Goal: Browse casually

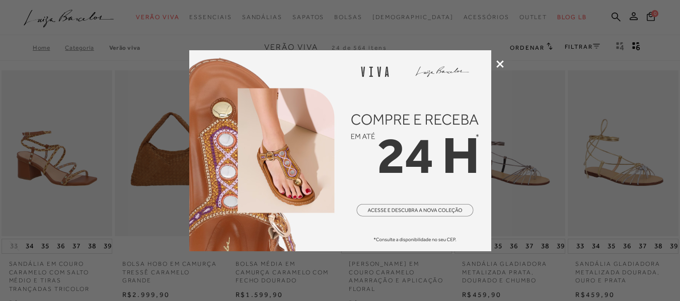
click at [500, 61] on icon at bounding box center [500, 64] width 8 height 8
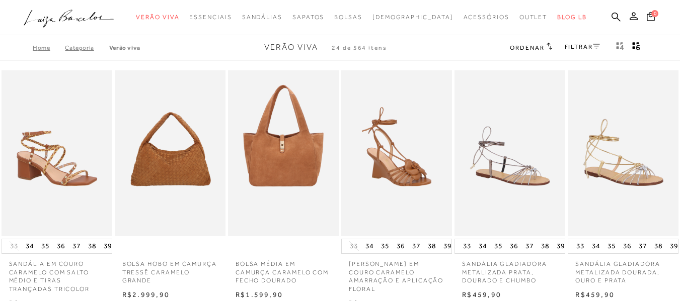
click at [99, 20] on icon ".a{fill-rule:evenodd;}" at bounding box center [69, 18] width 91 height 21
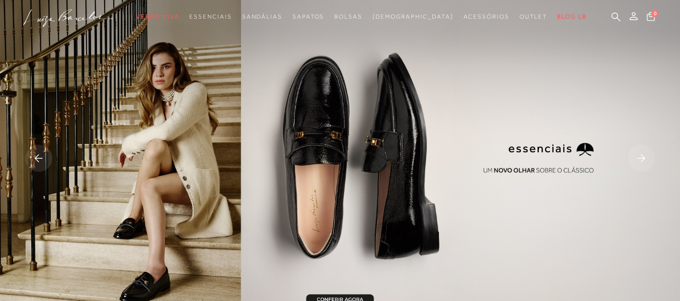
click at [643, 162] on rect at bounding box center [641, 158] width 27 height 27
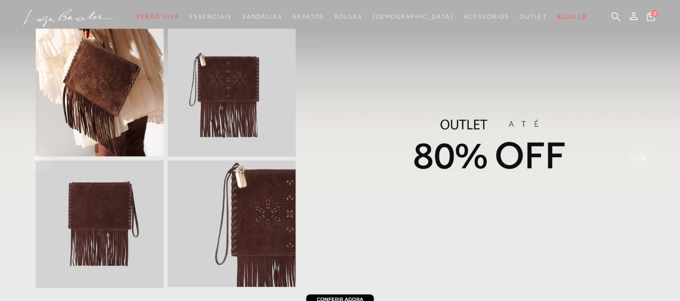
click at [643, 162] on rect at bounding box center [641, 158] width 27 height 27
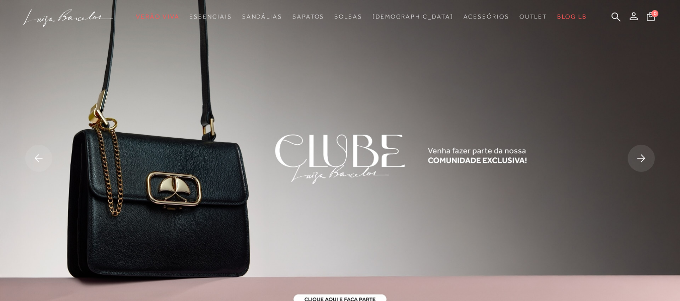
click at [643, 162] on rect at bounding box center [641, 158] width 27 height 27
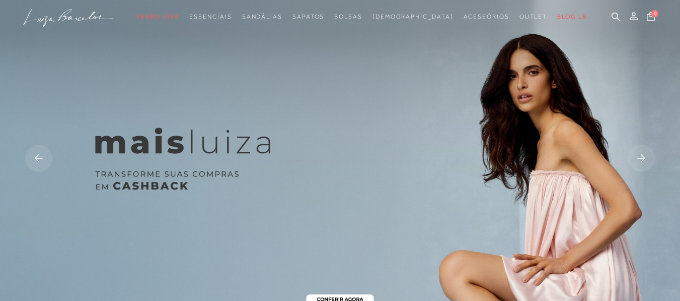
click at [643, 162] on rect at bounding box center [641, 158] width 27 height 27
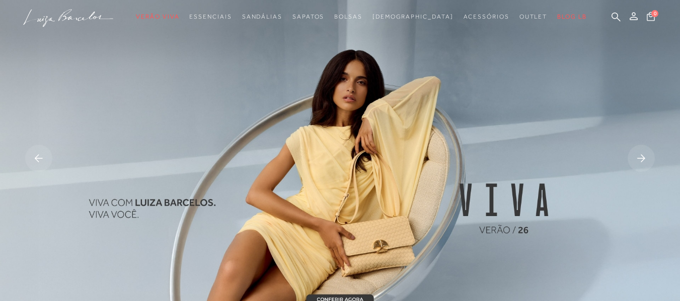
click at [643, 162] on rect at bounding box center [641, 158] width 27 height 27
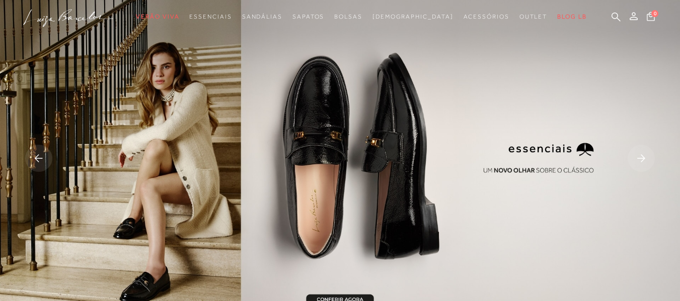
click at [643, 162] on rect at bounding box center [641, 158] width 27 height 27
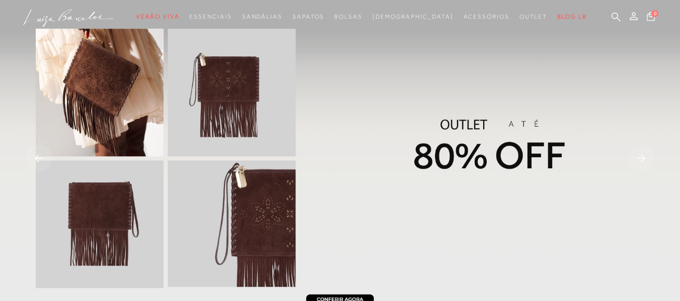
click at [640, 156] on rect at bounding box center [641, 158] width 27 height 27
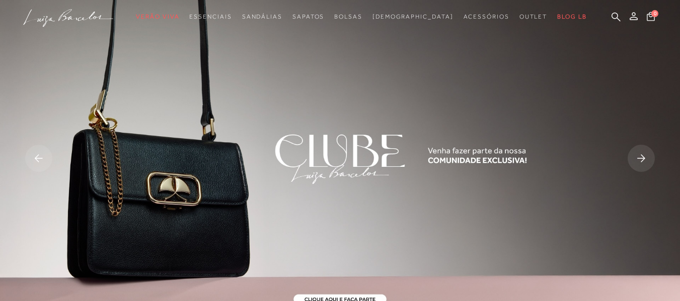
click at [640, 156] on rect at bounding box center [641, 158] width 27 height 27
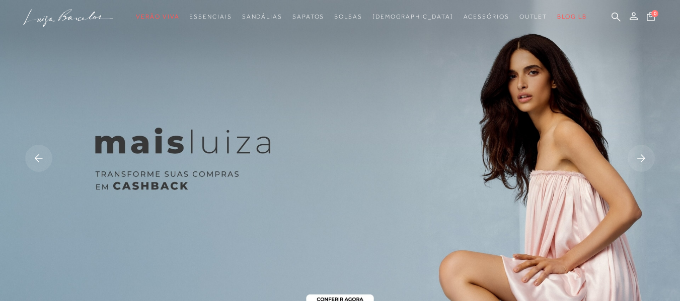
click at [640, 156] on rect at bounding box center [641, 158] width 27 height 27
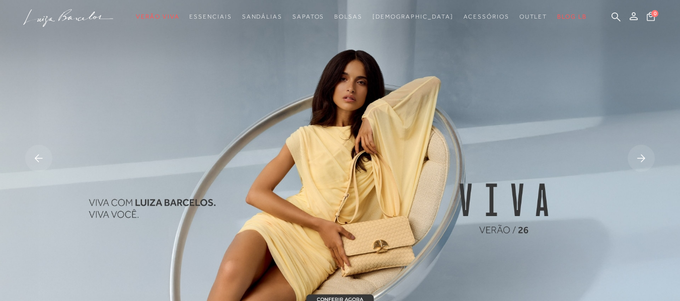
click at [640, 156] on rect at bounding box center [641, 158] width 27 height 27
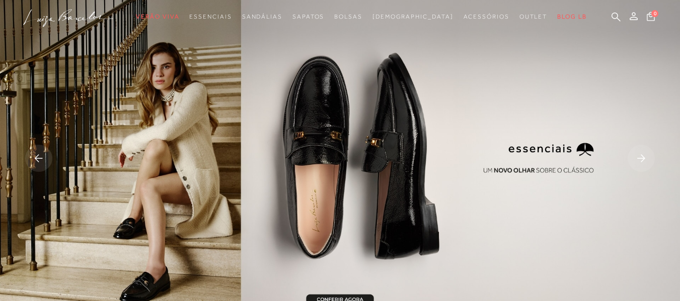
click at [640, 156] on rect at bounding box center [641, 158] width 27 height 27
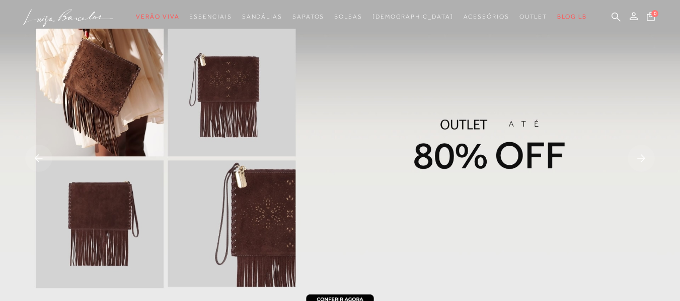
click at [640, 156] on rect at bounding box center [641, 158] width 27 height 27
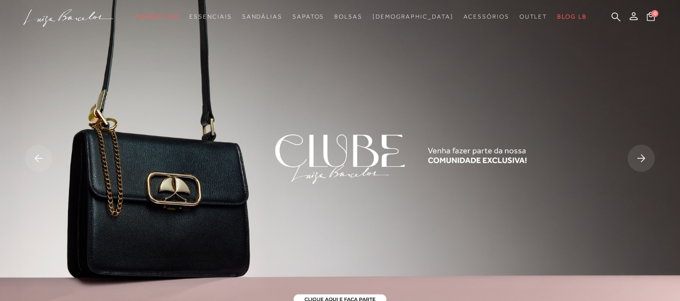
click at [640, 156] on rect at bounding box center [641, 158] width 27 height 27
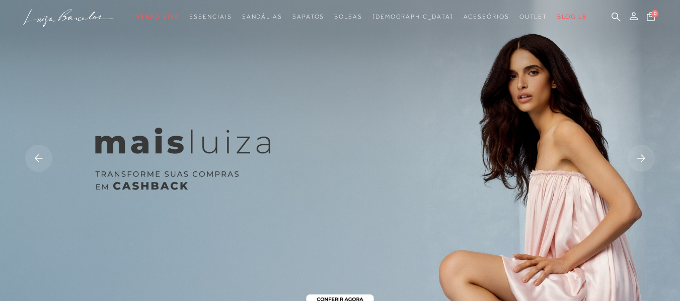
click at [640, 156] on rect at bounding box center [641, 158] width 27 height 27
click at [636, 158] on rect at bounding box center [641, 158] width 27 height 27
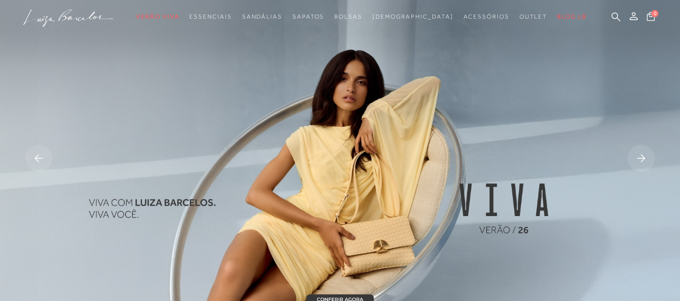
click at [636, 158] on rect at bounding box center [641, 158] width 27 height 27
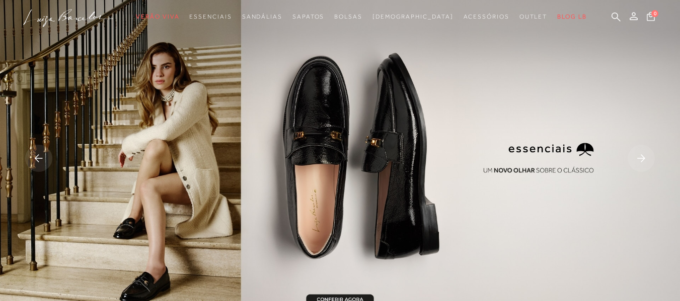
click at [636, 158] on rect at bounding box center [641, 158] width 27 height 27
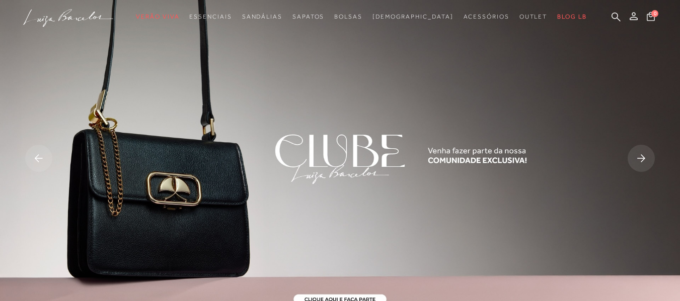
click at [636, 158] on rect at bounding box center [641, 158] width 27 height 27
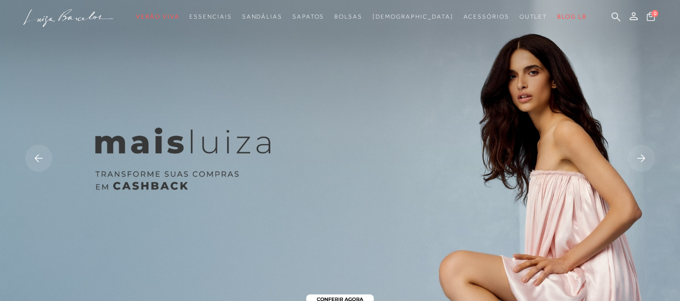
click at [636, 158] on rect at bounding box center [641, 158] width 27 height 27
